Goal: Information Seeking & Learning: Learn about a topic

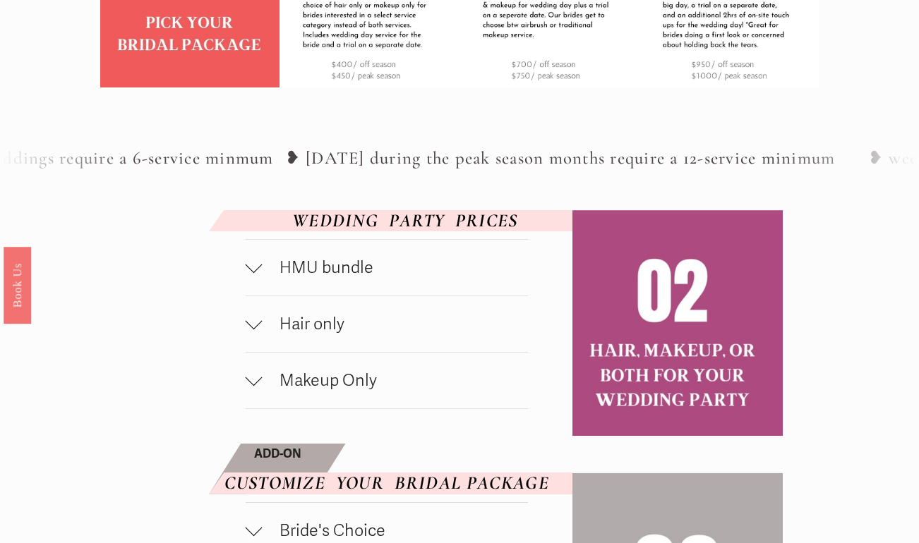
scroll to position [586, 0]
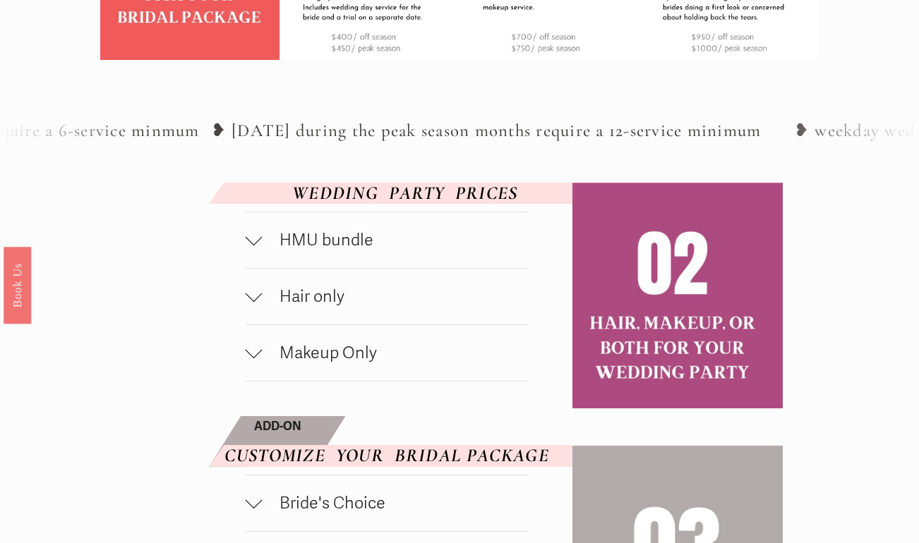
click at [254, 234] on div at bounding box center [254, 237] width 17 height 17
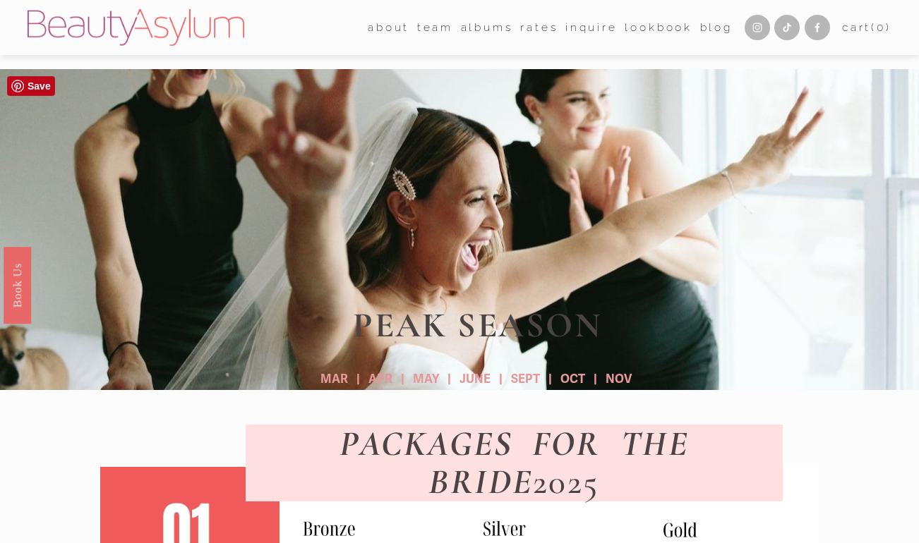
scroll to position [0, 0]
click at [434, 25] on span "team" at bounding box center [435, 28] width 36 height 20
click at [0, 0] on link "Charlotte" at bounding box center [0, 0] width 0 height 0
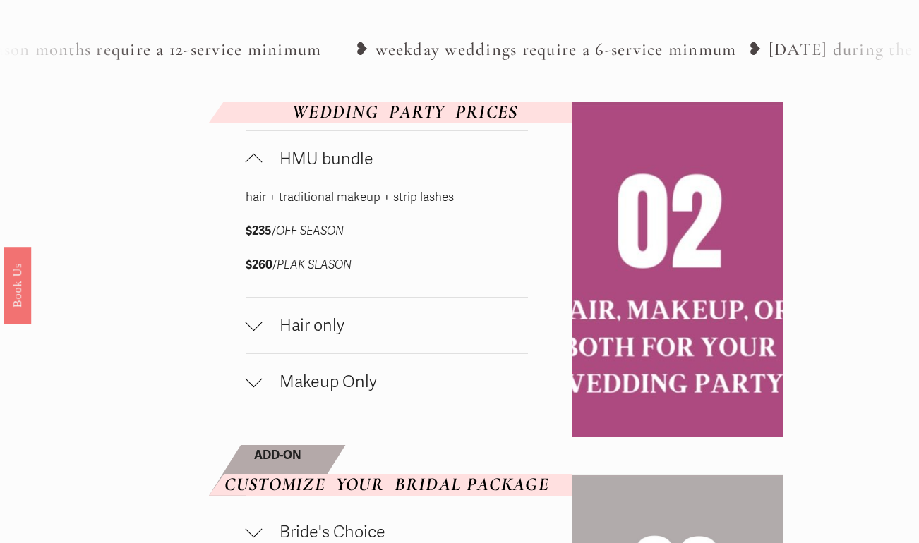
scroll to position [662, 0]
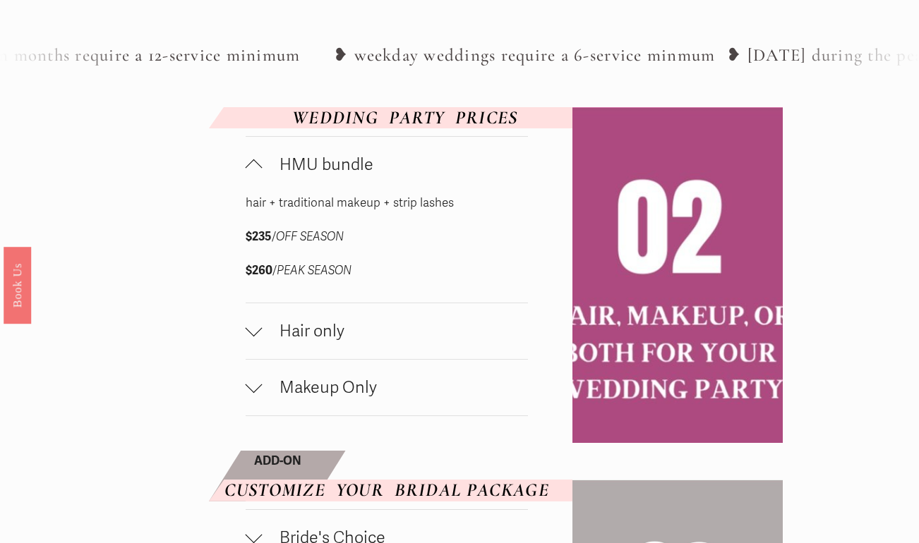
click at [252, 334] on div at bounding box center [254, 331] width 17 height 17
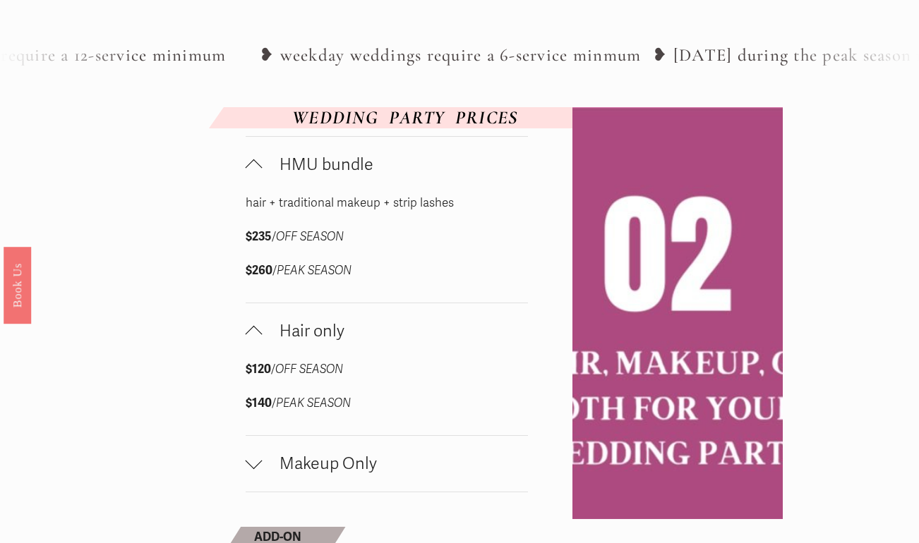
click at [252, 334] on div at bounding box center [254, 334] width 17 height 17
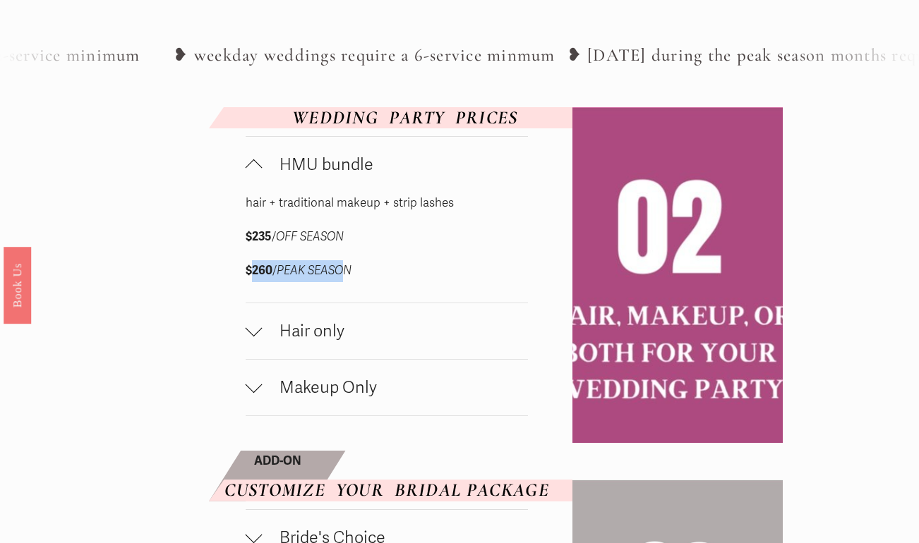
drag, startPoint x: 250, startPoint y: 268, endPoint x: 345, endPoint y: 268, distance: 95.3
click at [346, 269] on p "$260 / PEAK SEASON" at bounding box center [352, 271] width 212 height 22
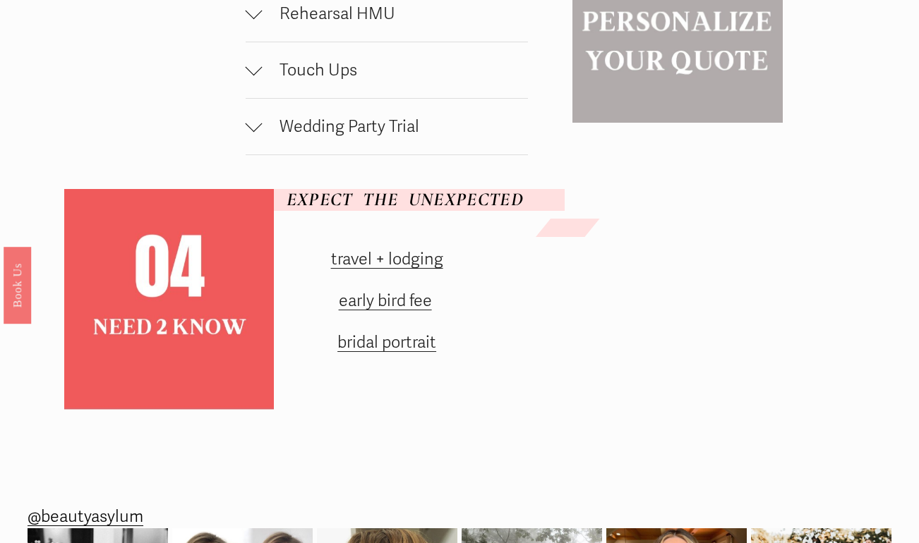
scroll to position [1331, 0]
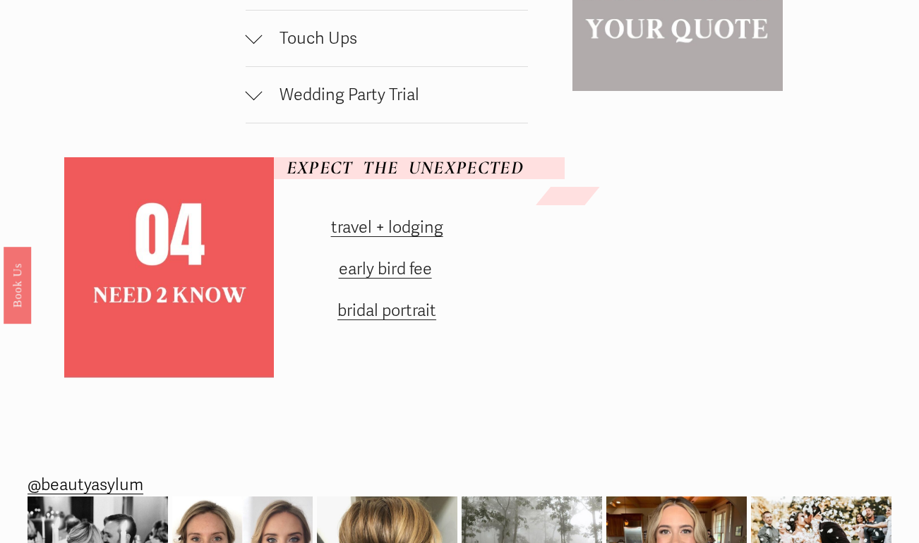
click at [414, 228] on link "travel + lodging" at bounding box center [387, 227] width 112 height 20
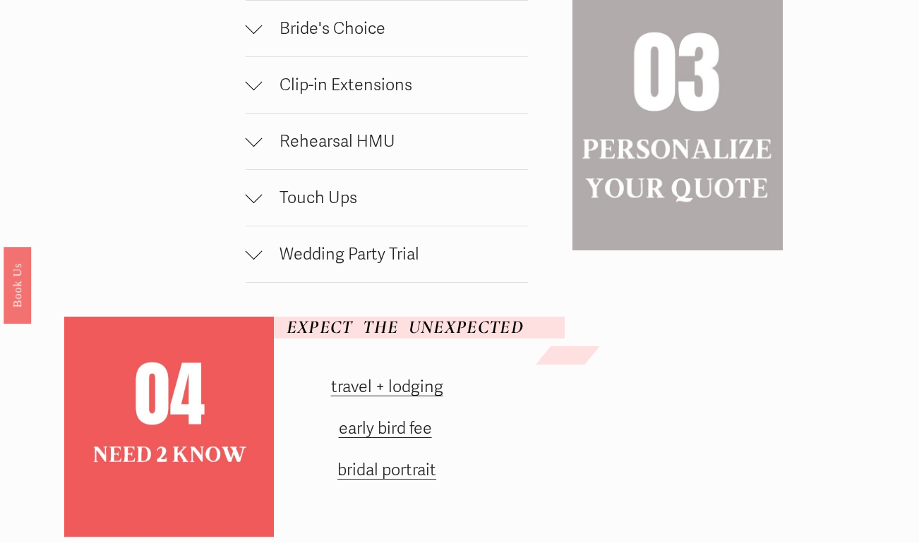
scroll to position [1168, 0]
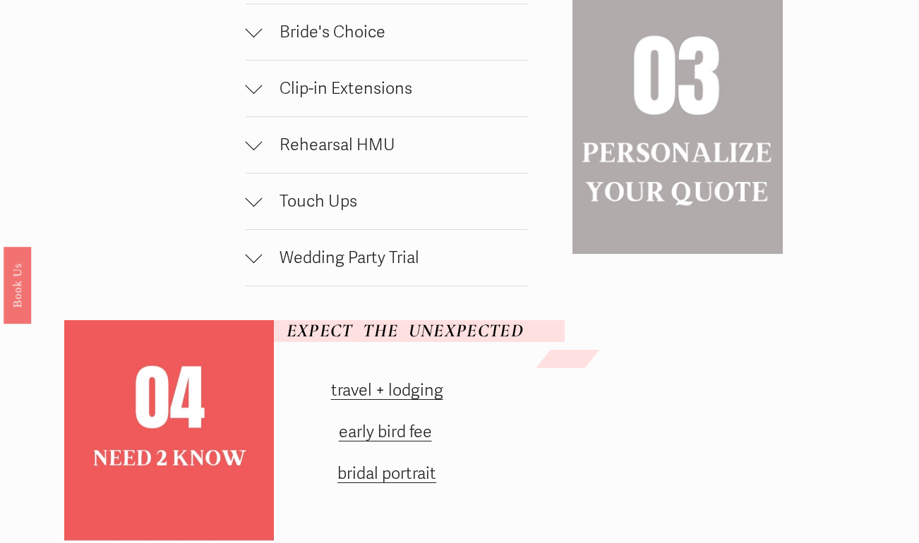
click at [397, 433] on link "early bird fee" at bounding box center [385, 432] width 93 height 20
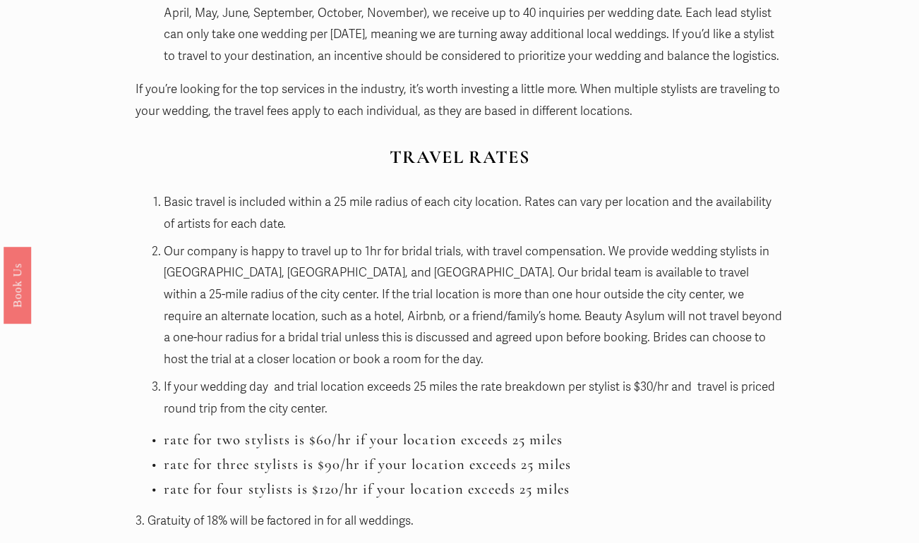
scroll to position [1288, 0]
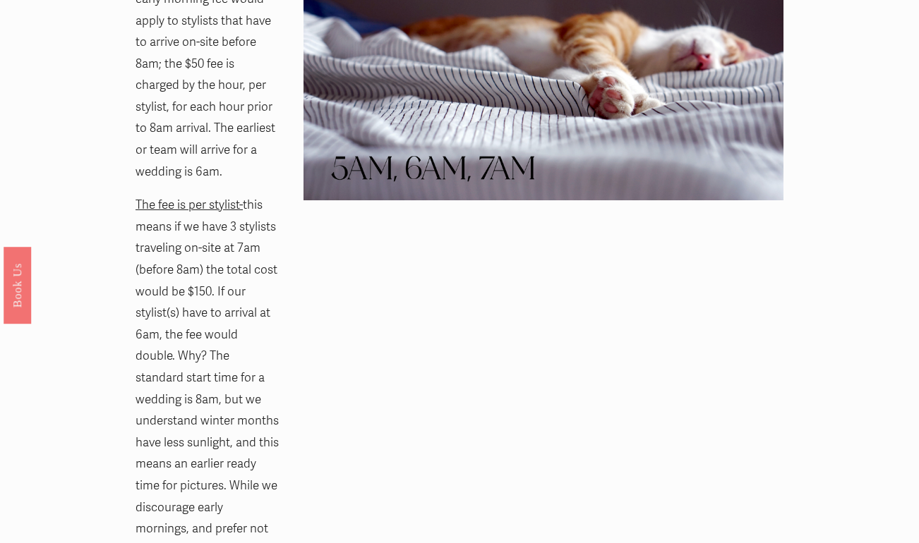
scroll to position [1363, 0]
